Goal: Task Accomplishment & Management: Manage account settings

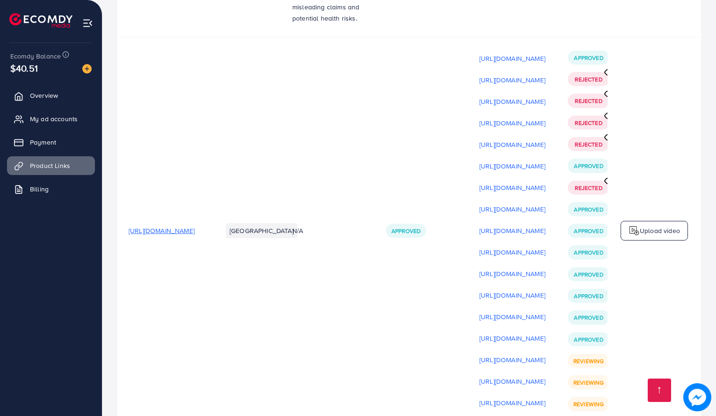
scroll to position [0, 157]
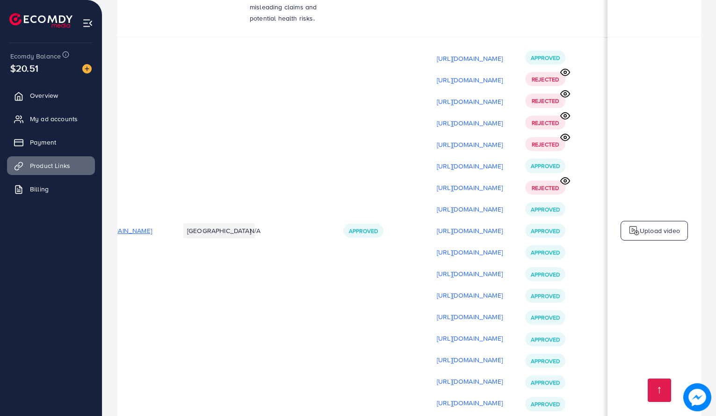
scroll to position [0, 157]
click at [44, 114] on link "My ad accounts" at bounding box center [51, 118] width 88 height 19
